Goal: Navigation & Orientation: Find specific page/section

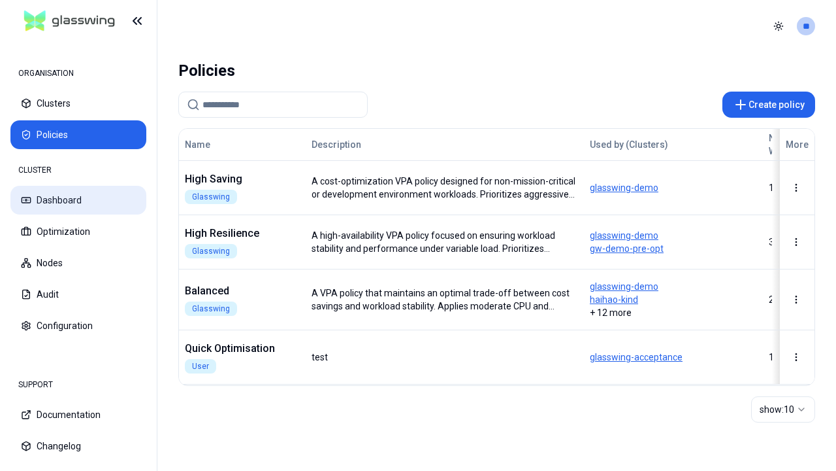
click at [78, 200] on button "Dashboard" at bounding box center [78, 200] width 136 height 29
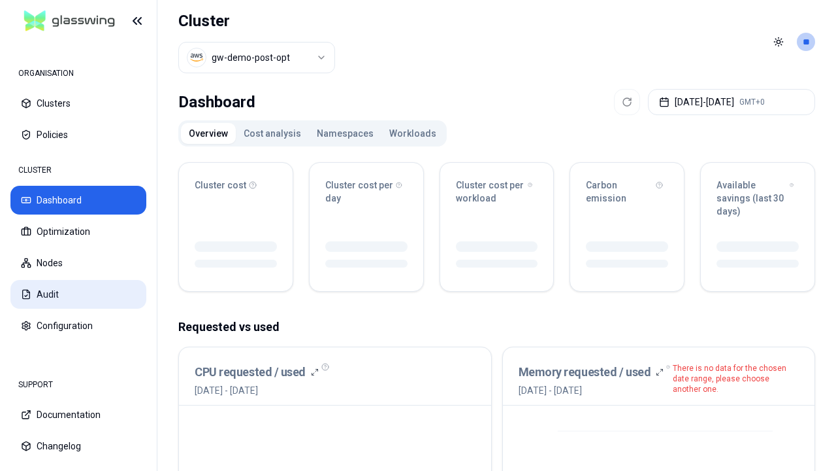
click at [78, 294] on button "Audit" at bounding box center [78, 294] width 136 height 29
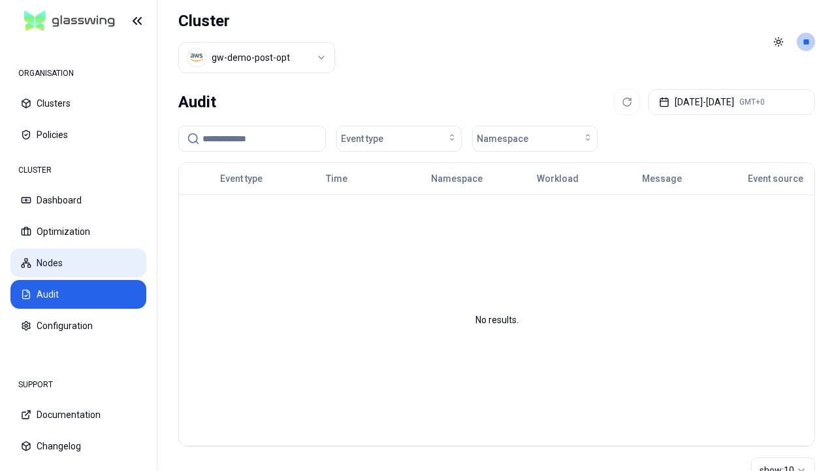
click at [78, 263] on button "Nodes" at bounding box center [78, 262] width 136 height 29
